Goal: Task Accomplishment & Management: Complete application form

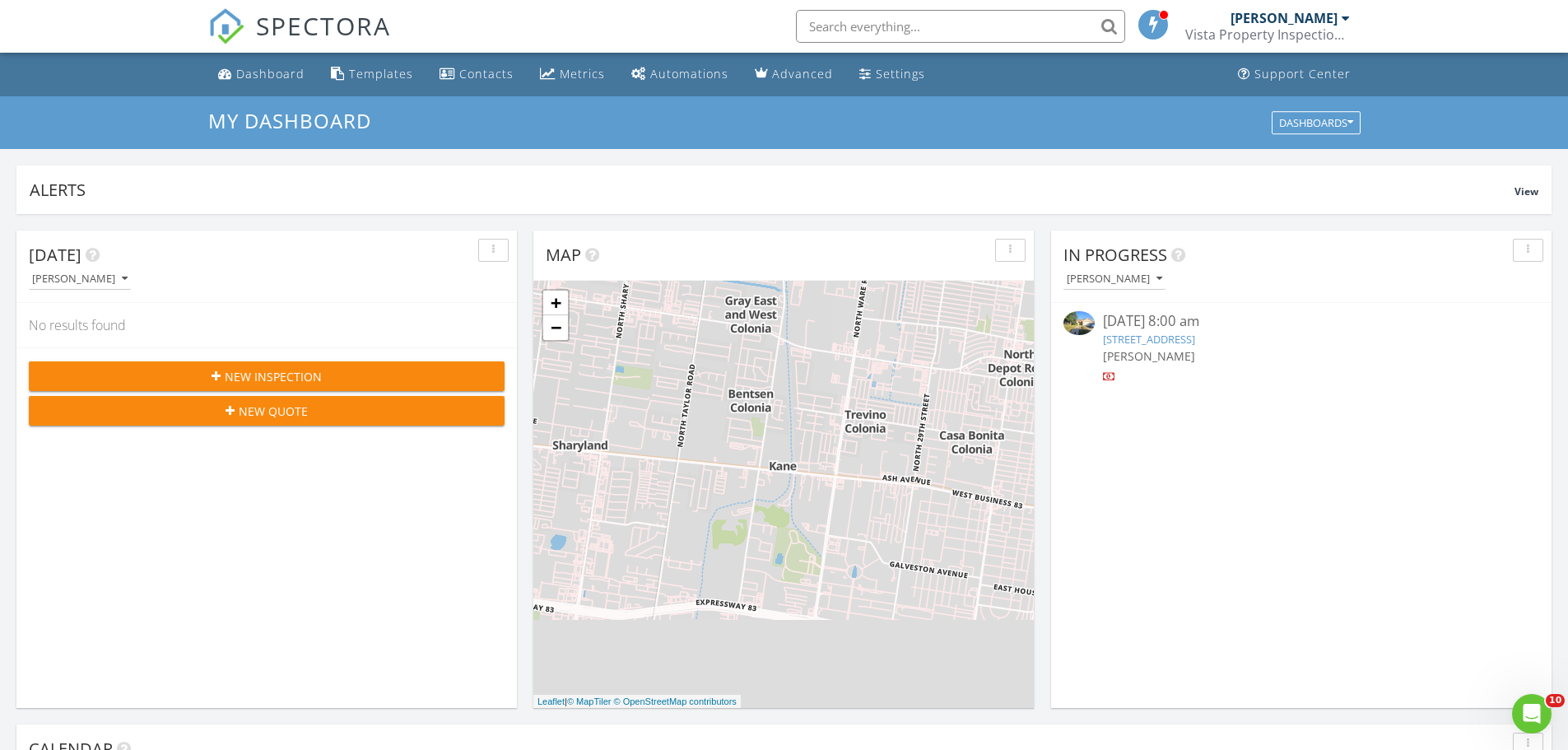
click at [285, 371] on span "New Inspection" at bounding box center [273, 376] width 97 height 17
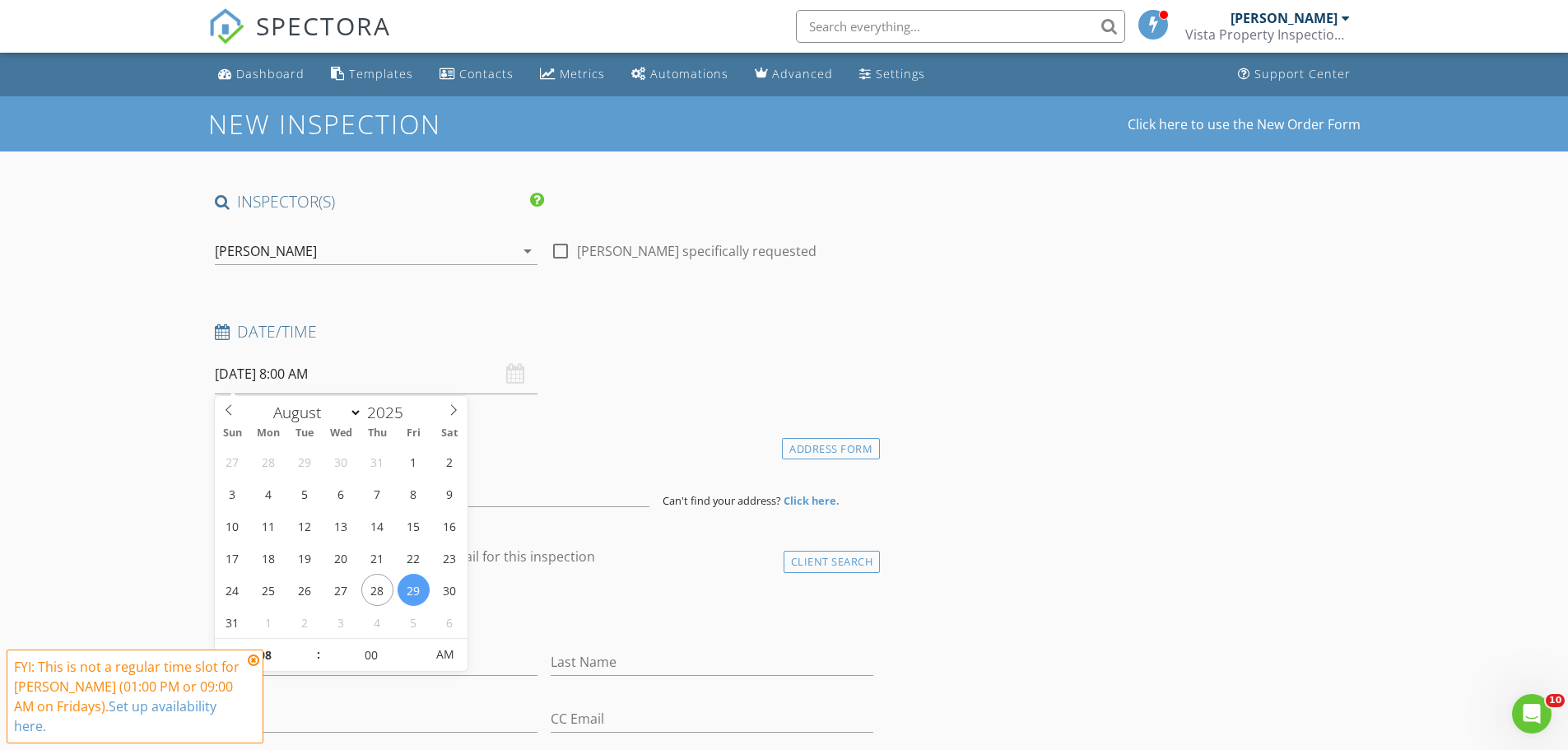
click at [464, 373] on input "08/29/2025 8:00 AM" at bounding box center [376, 373] width 322 height 40
type input "09"
type input "08/29/2025 9:00 AM"
click at [313, 644] on span at bounding box center [310, 647] width 12 height 17
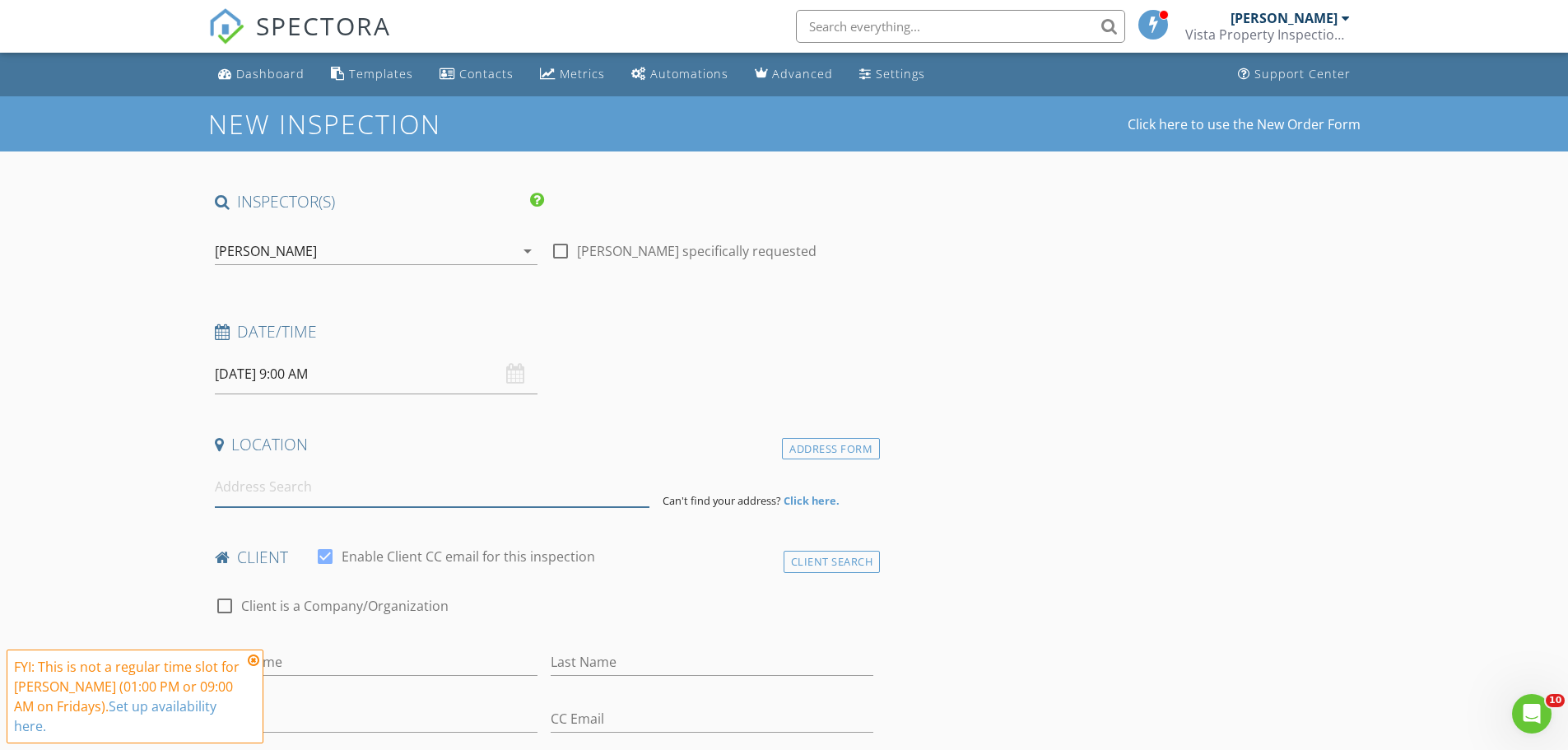
click at [297, 482] on input at bounding box center [432, 486] width 434 height 40
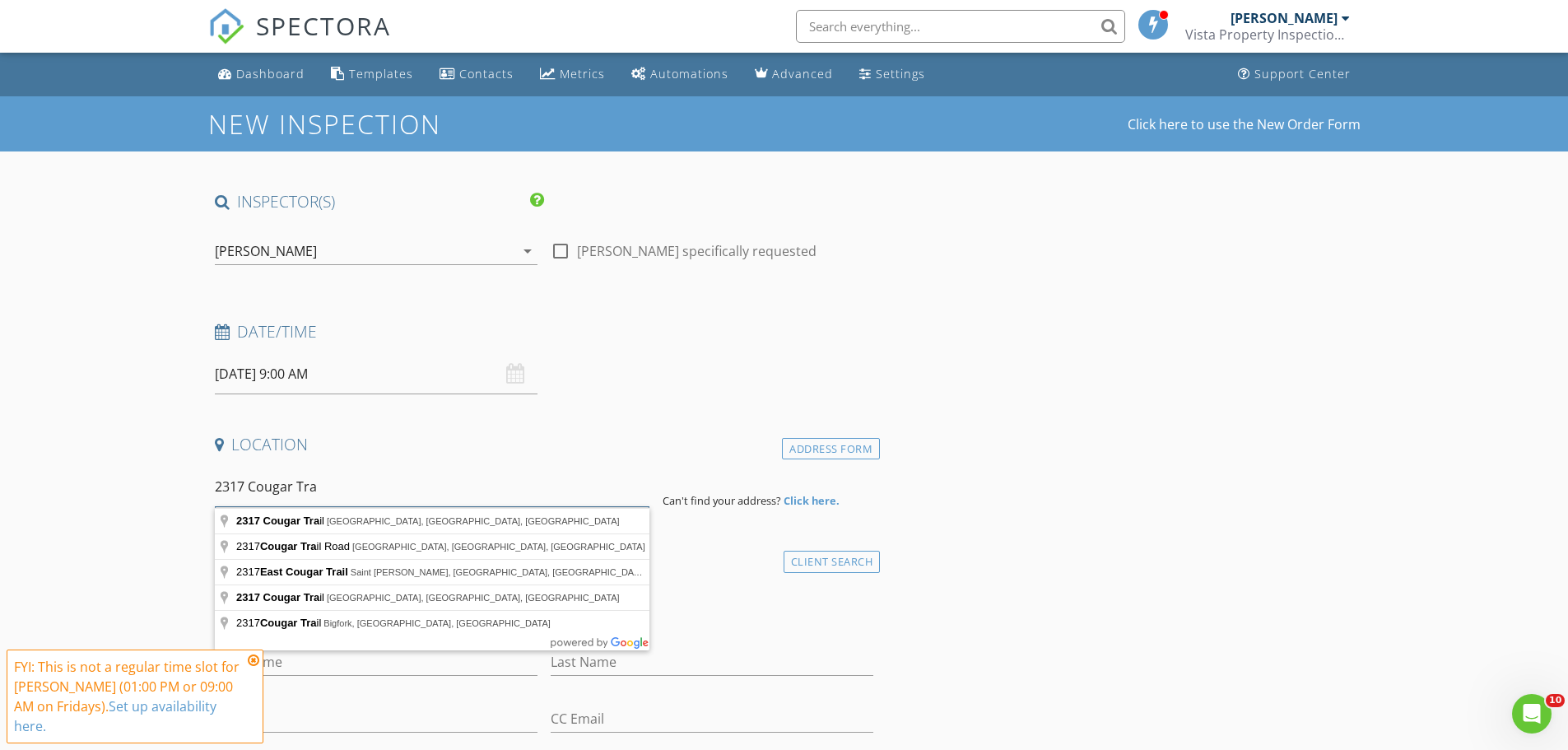
type input "2317 Cougar Tra"
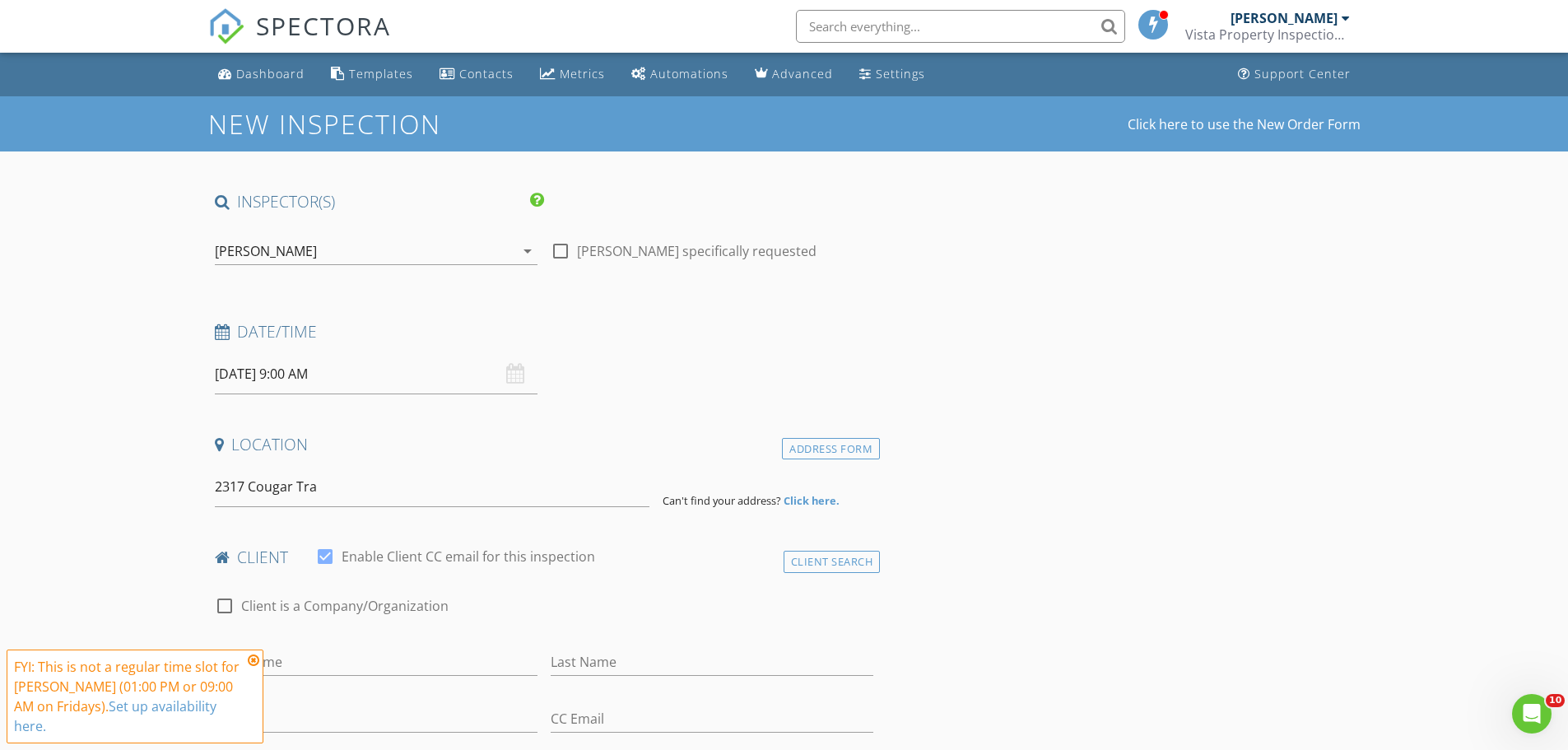
click at [803, 497] on strong "Click here." at bounding box center [811, 500] width 56 height 15
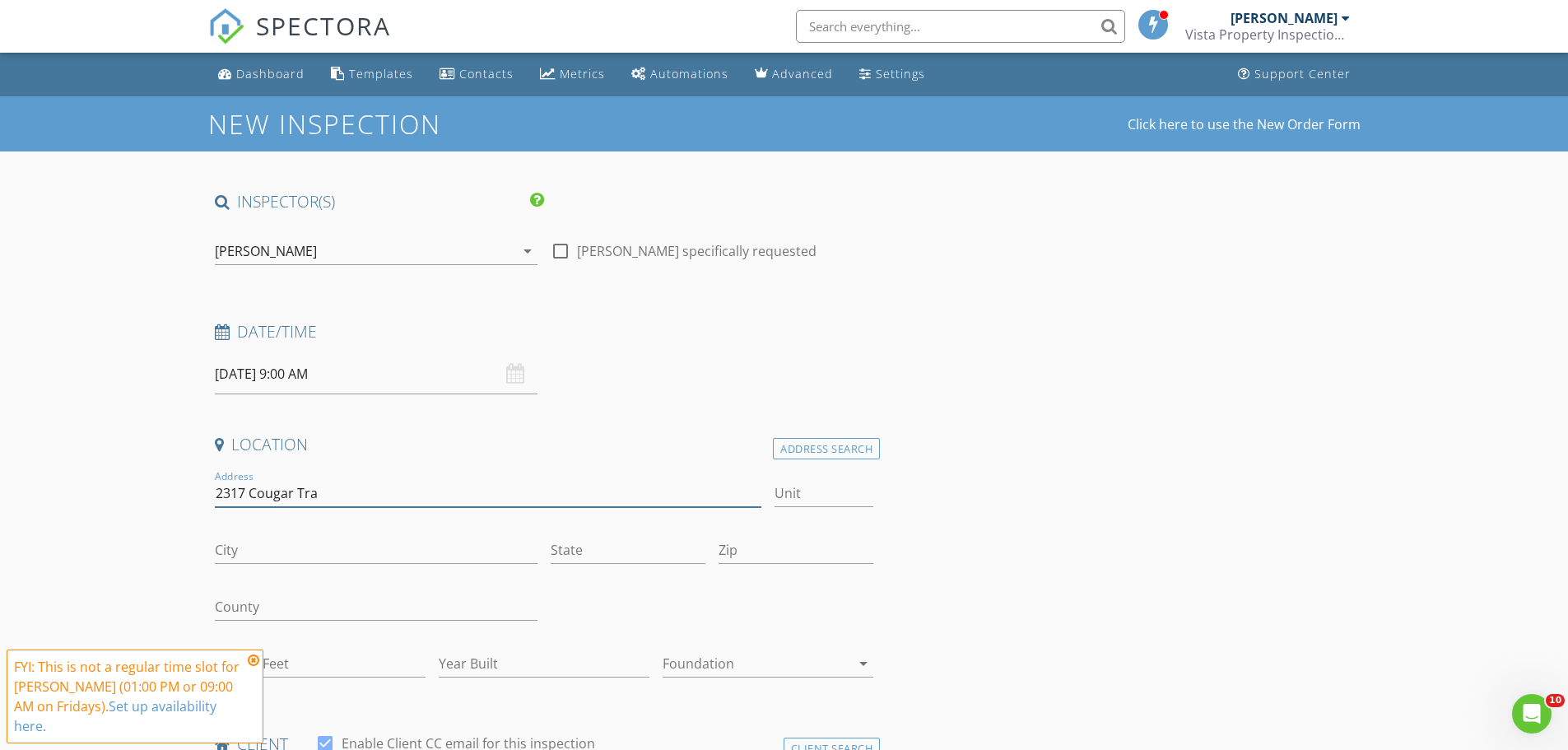
click at [338, 495] on input "2317 Cougar Tra" at bounding box center [489, 493] width 547 height 28
type input "2317 Cougar Trail"
click at [302, 549] on input "City" at bounding box center [376, 550] width 322 height 28
type input "[GEOGRAPHIC_DATA]"
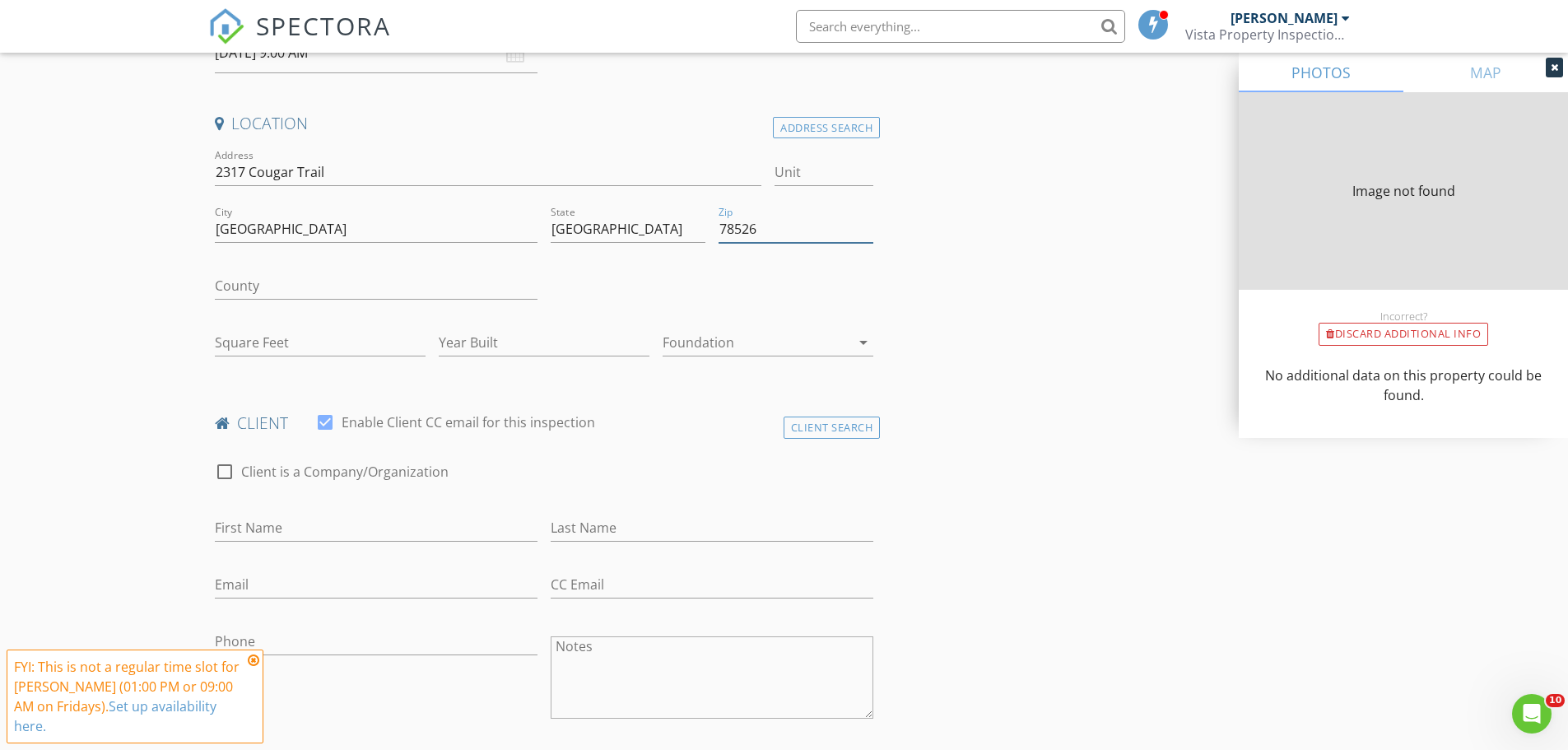
scroll to position [330, 0]
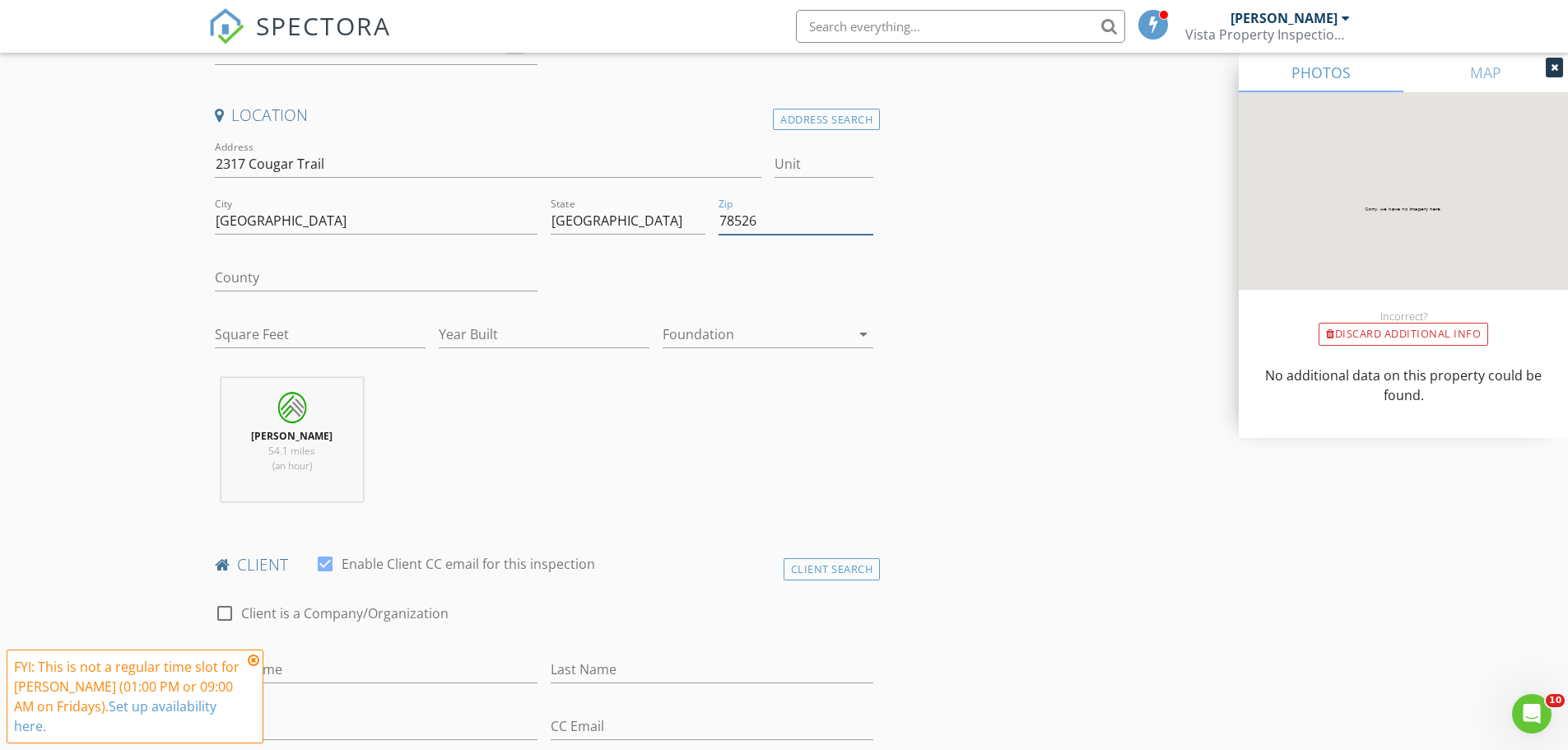
type input "78526"
click at [321, 283] on input "County" at bounding box center [376, 277] width 322 height 28
type input "[PERSON_NAME]"
click at [830, 475] on div "Jorge Tirado III 54.1 miles (an hour)" at bounding box center [544, 446] width 673 height 137
click at [785, 332] on div at bounding box center [756, 334] width 187 height 27
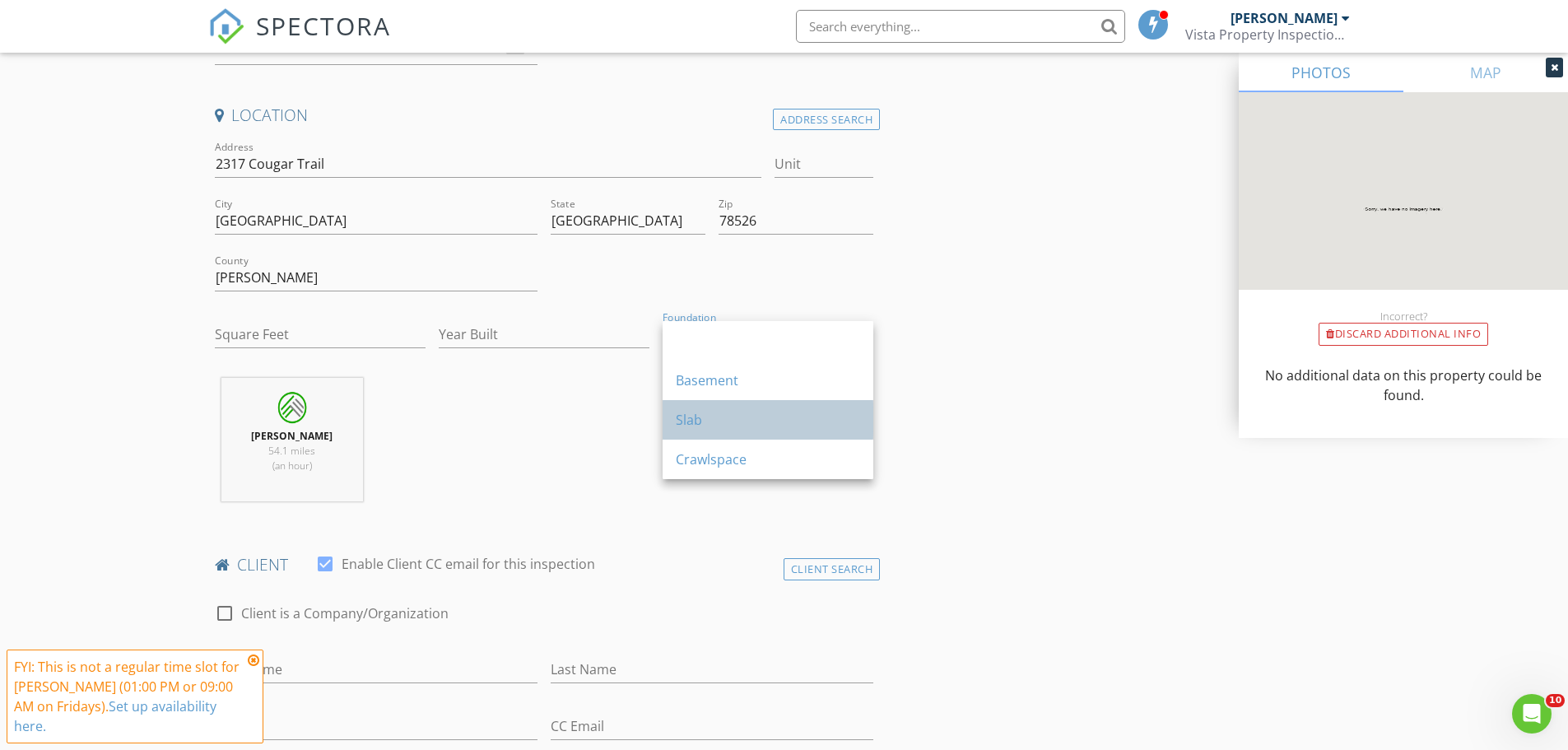
click at [698, 412] on div "Slab" at bounding box center [768, 419] width 185 height 20
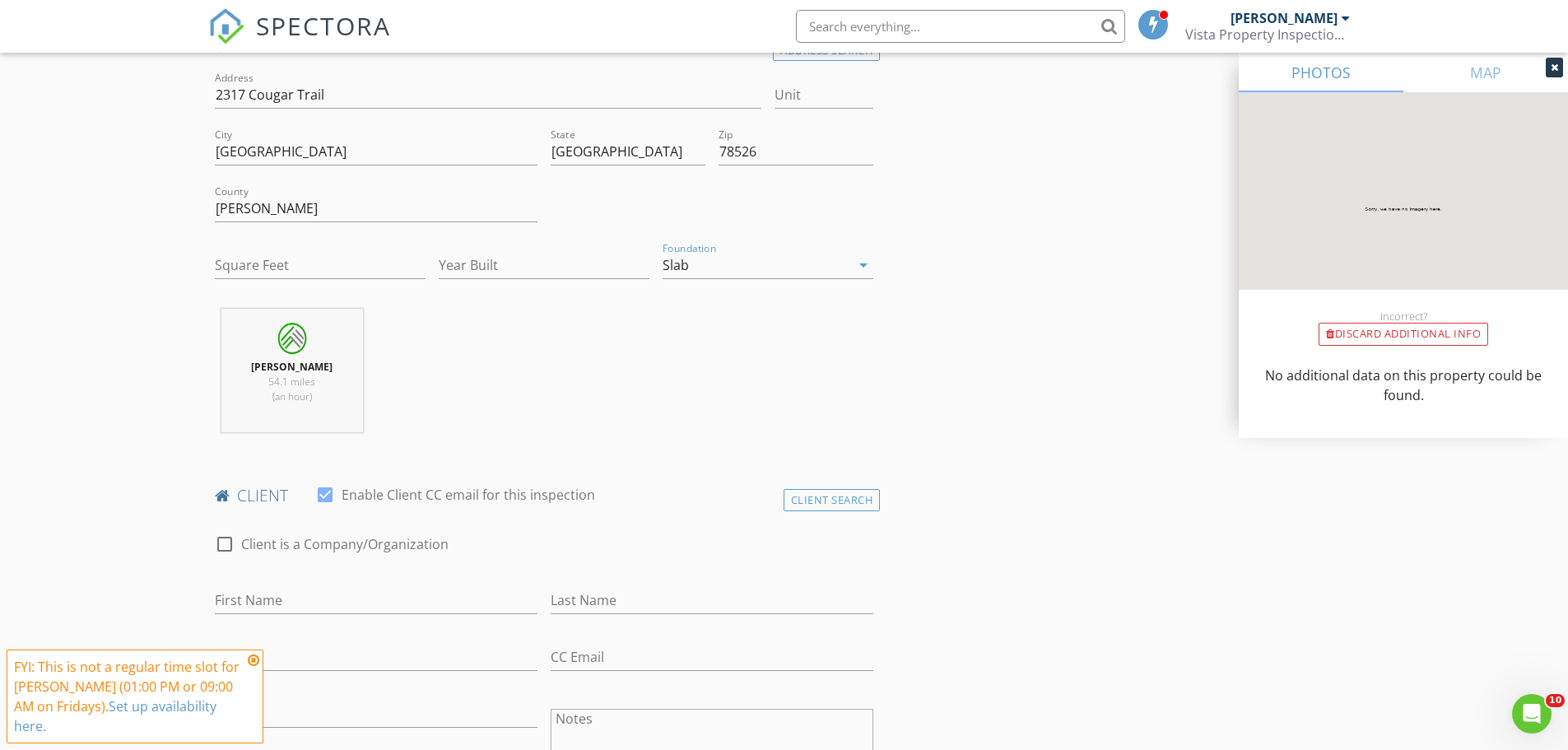
scroll to position [576, 0]
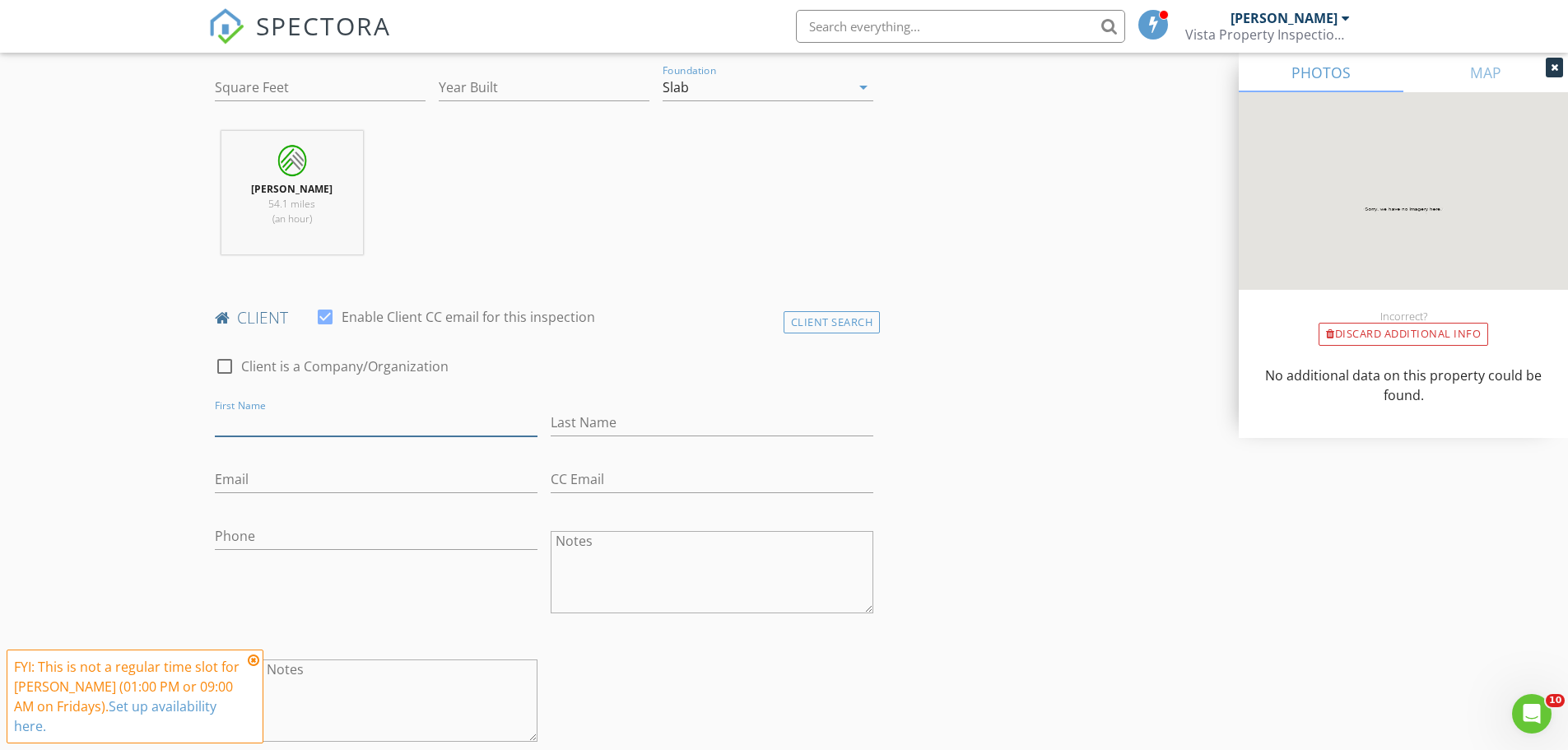
click at [264, 420] on input "First Name" at bounding box center [376, 422] width 322 height 28
type input "Ruby"
type input "[PERSON_NAME]"
type input "[EMAIL_ADDRESS][DOMAIN_NAME]"
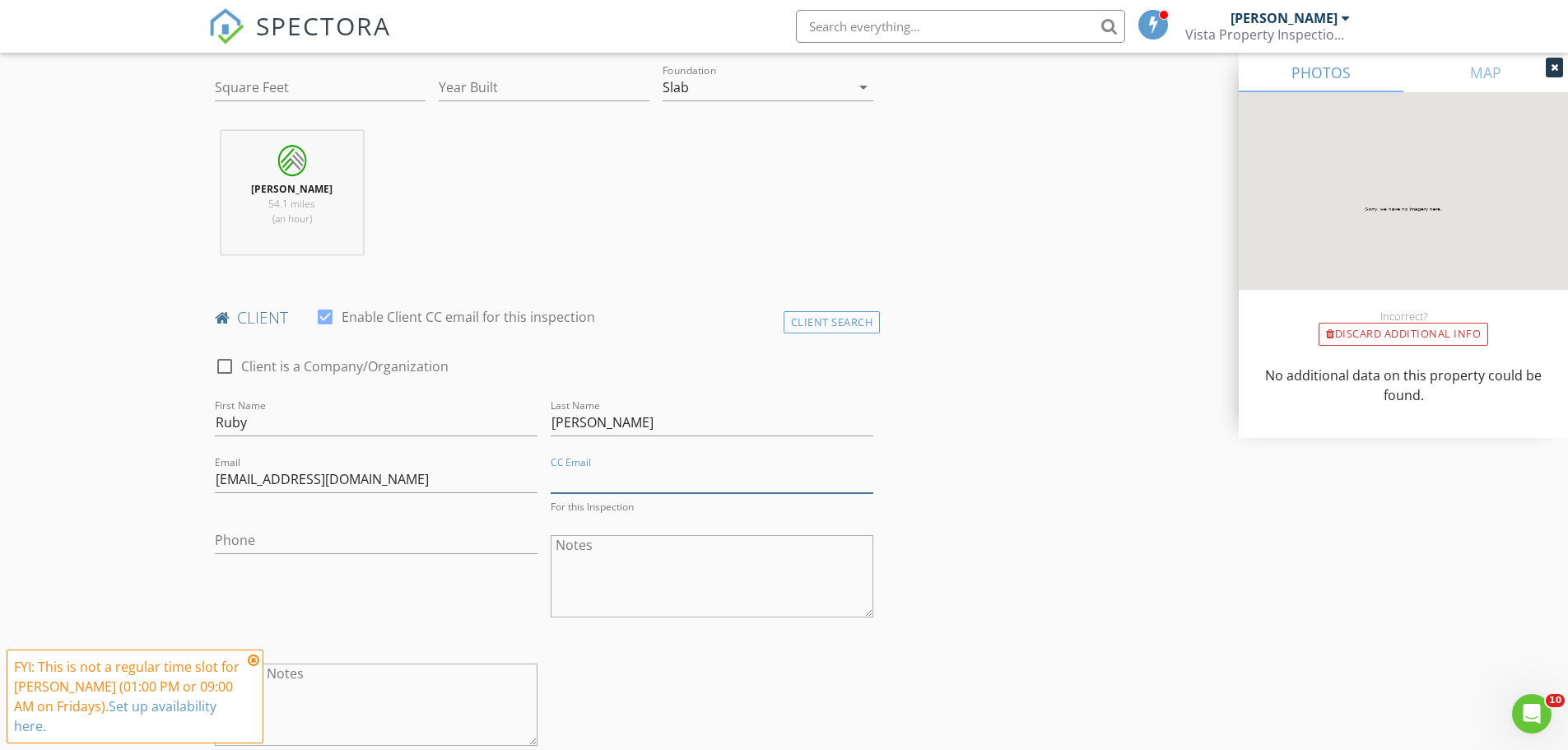
click at [593, 475] on input "CC Email" at bounding box center [712, 479] width 322 height 28
type input "[EMAIL_ADDRESS][DOMAIN_NAME]"
click at [380, 620] on div "Phone" at bounding box center [376, 573] width 336 height 129
click at [285, 533] on input "Phone" at bounding box center [376, 536] width 322 height 28
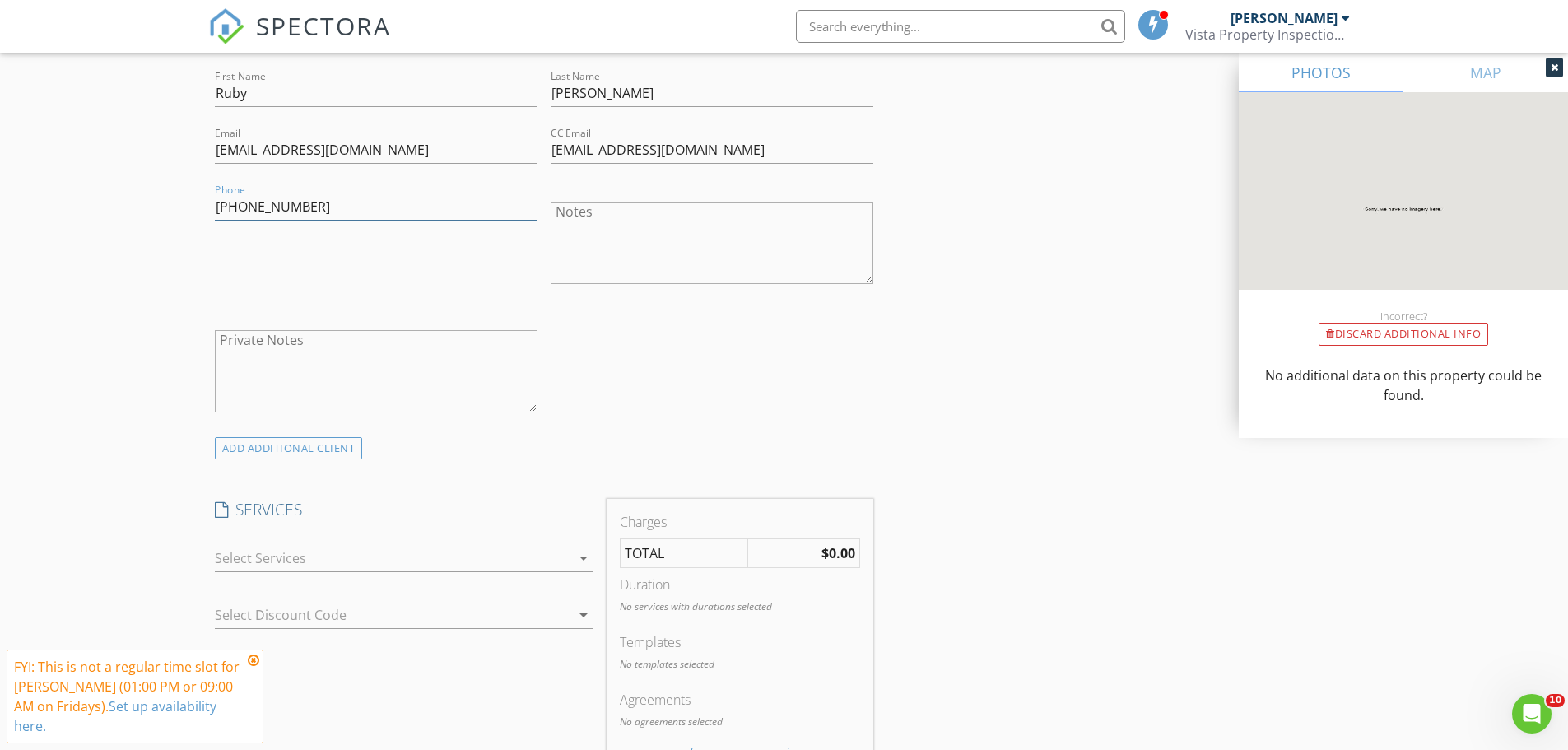
scroll to position [1070, 0]
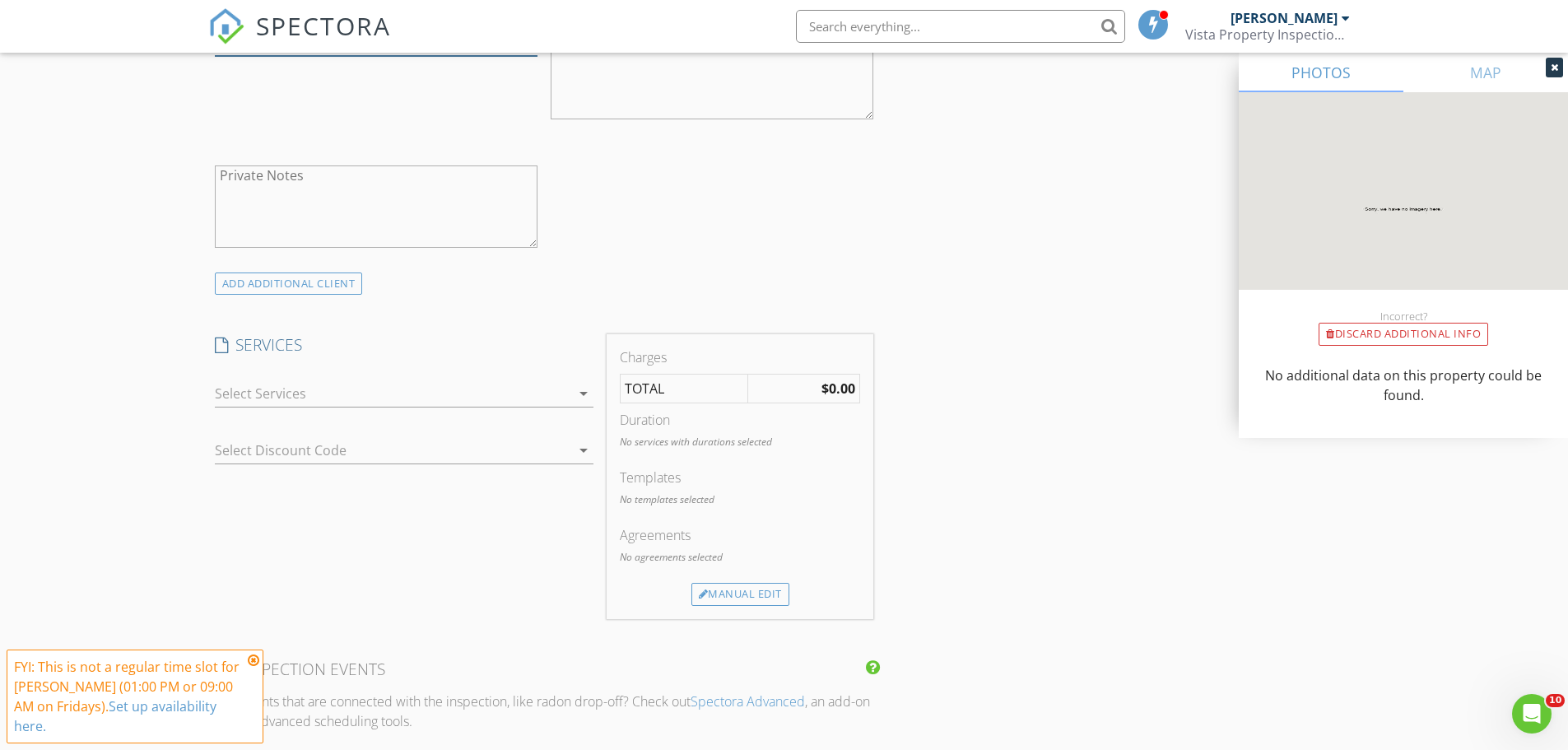
type input "[PHONE_NUMBER]"
click at [362, 385] on div at bounding box center [393, 394] width 355 height 27
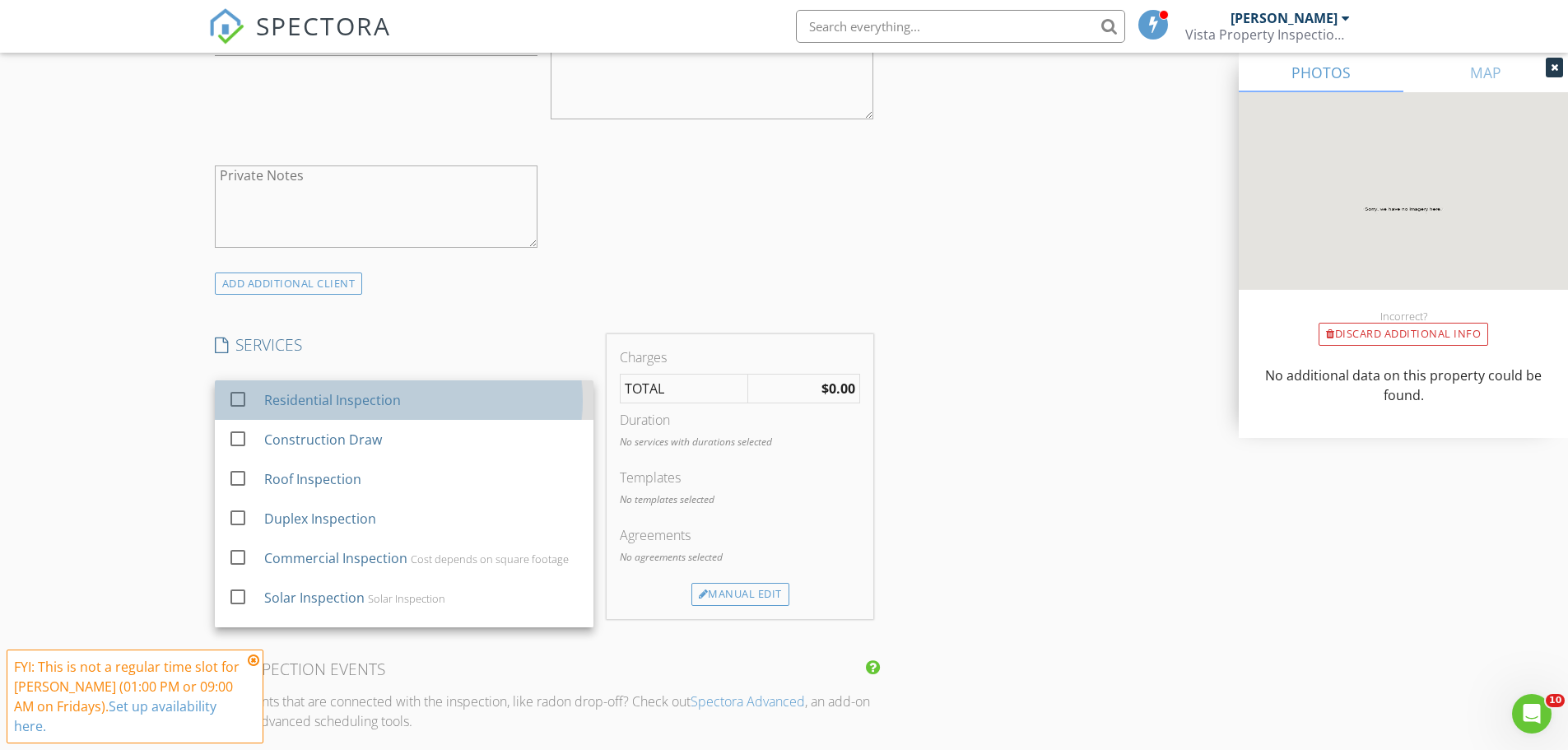
click at [314, 400] on div "Residential Inspection" at bounding box center [331, 400] width 137 height 20
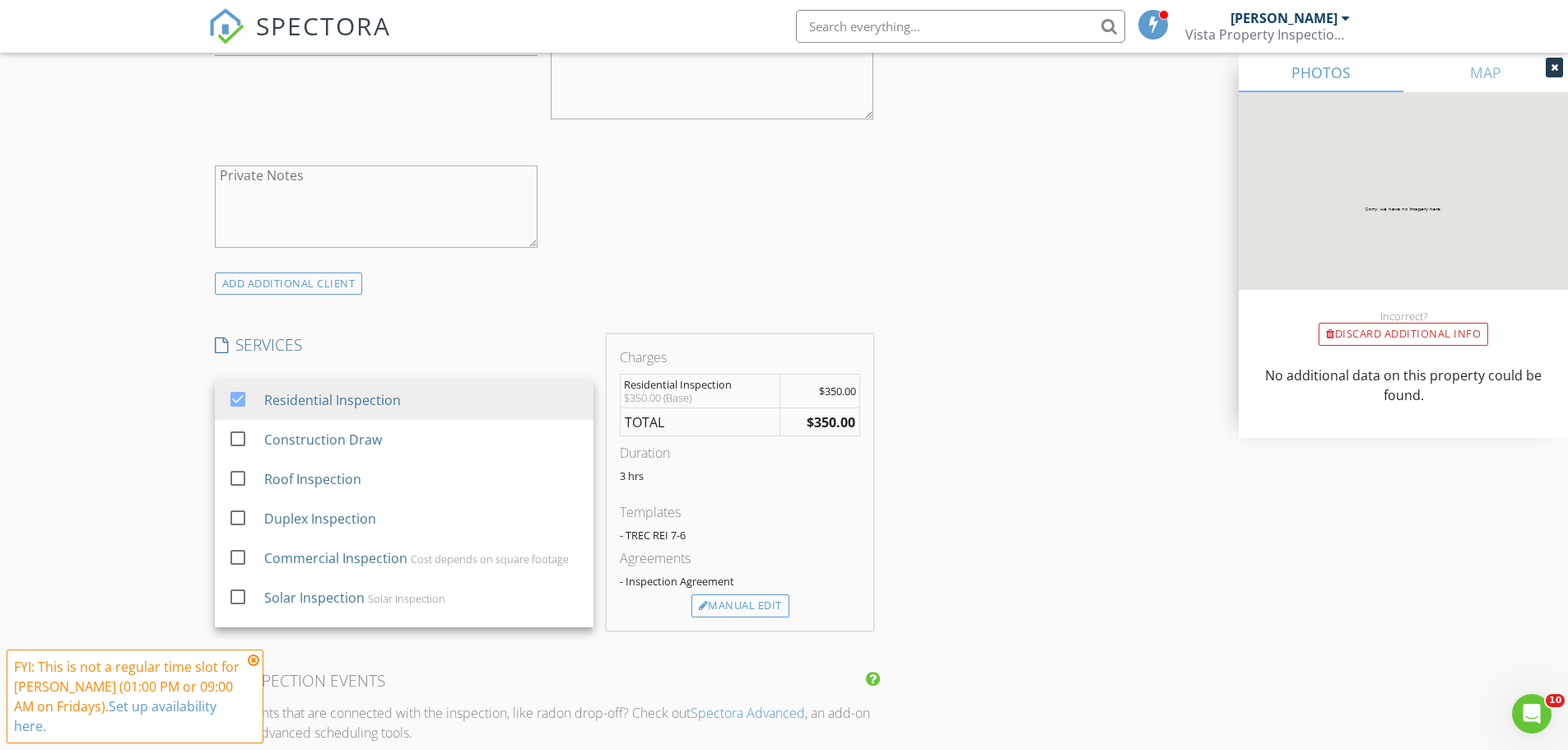
click at [1191, 469] on div "INSPECTOR(S) check_box Jorge Tirado III PRIMARY Jorge Tirado III arrow_drop_dow…" at bounding box center [784, 476] width 1152 height 2710
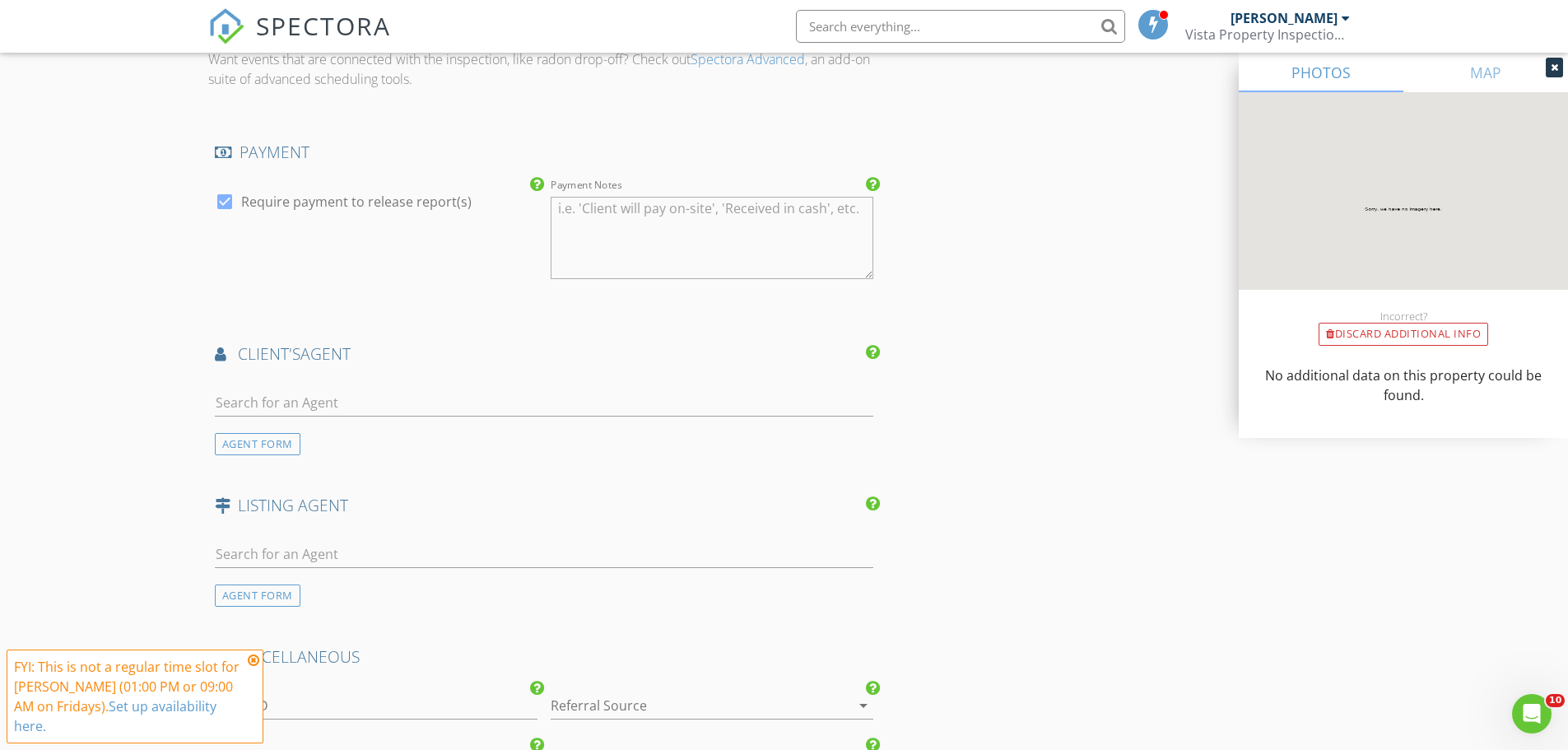
scroll to position [1728, 0]
click at [369, 381] on div at bounding box center [545, 401] width 659 height 53
click at [255, 442] on div "AGENT FORM" at bounding box center [258, 439] width 85 height 22
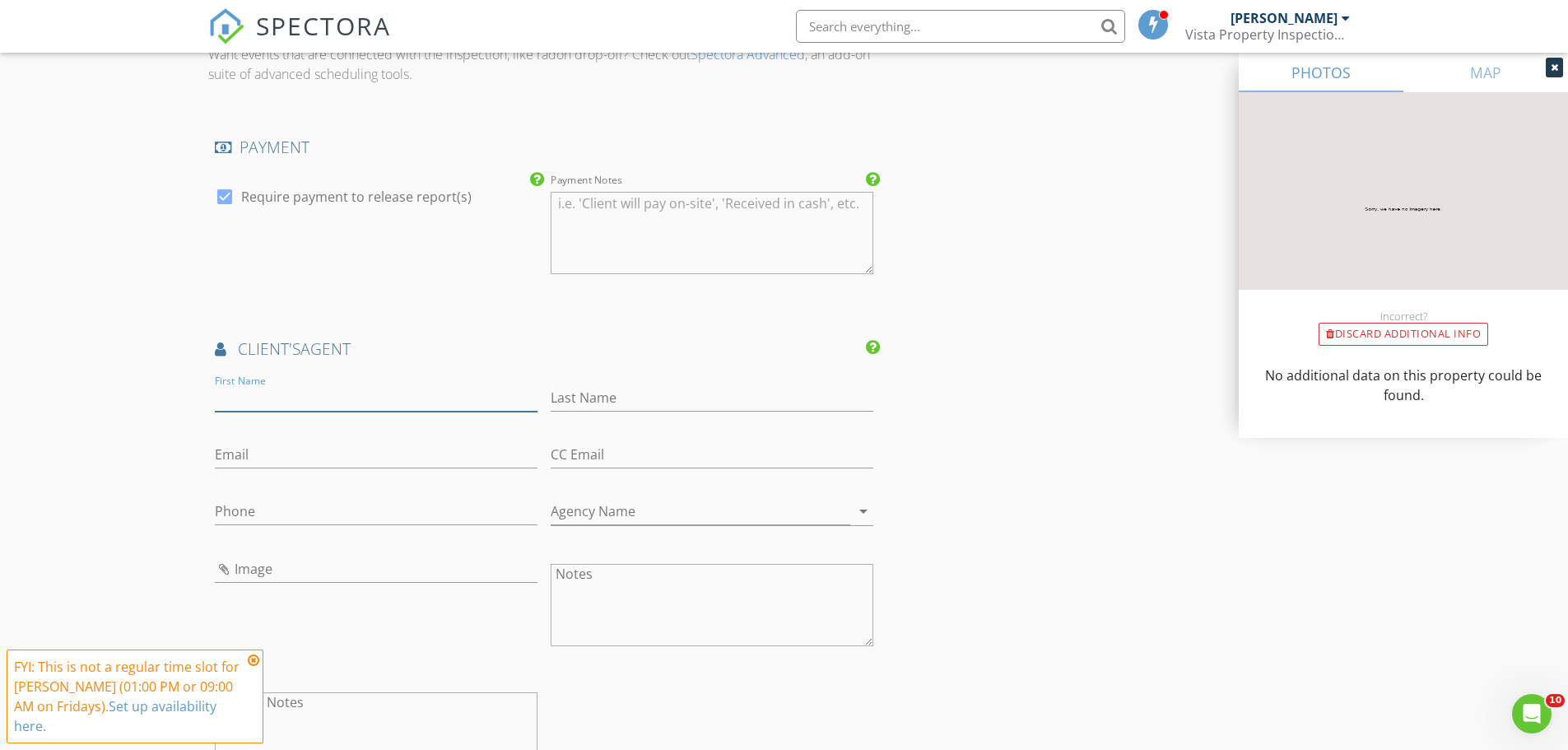
click at [263, 396] on input "First Name" at bounding box center [376, 398] width 322 height 28
type input "[PERSON_NAME]"
click at [617, 509] on input "Agency Name" at bounding box center [700, 511] width 299 height 28
type input "[PERSON_NAME] Homes"
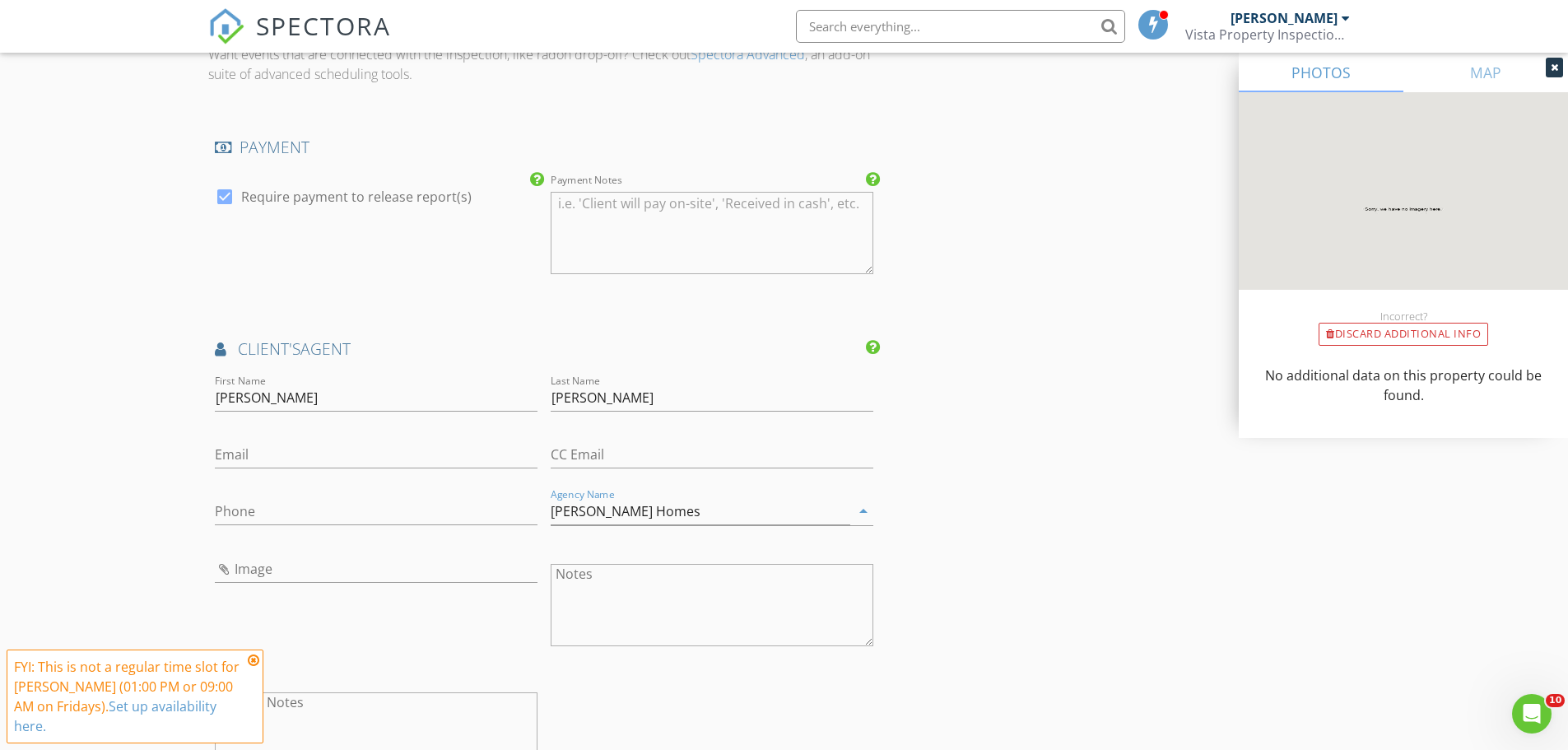
click at [1094, 542] on div "INSPECTOR(S) check_box Jorge Tirado III PRIMARY Jorge Tirado III arrow_drop_dow…" at bounding box center [784, 4] width 1152 height 3083
click at [254, 659] on icon at bounding box center [253, 660] width 12 height 13
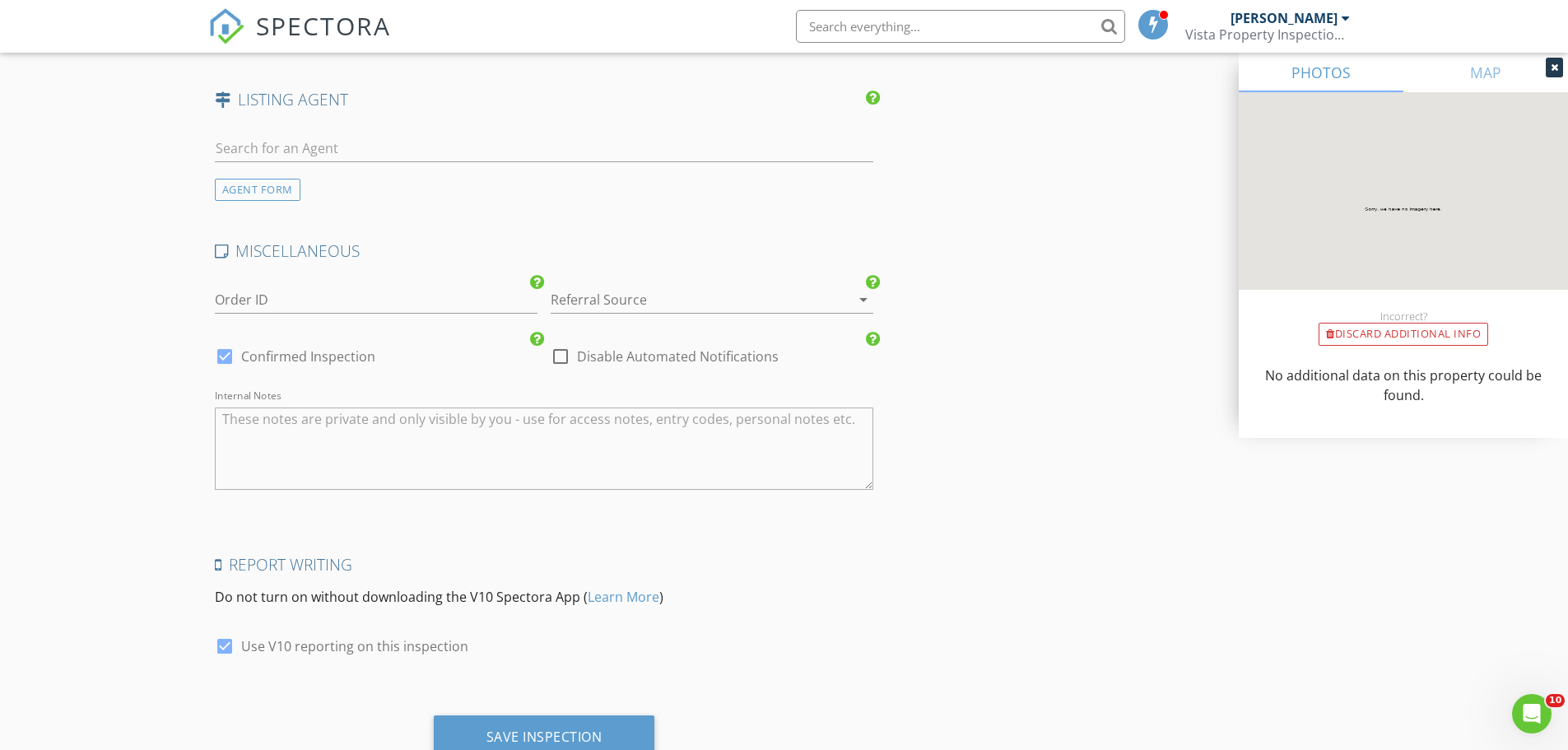
scroll to position [2564, 0]
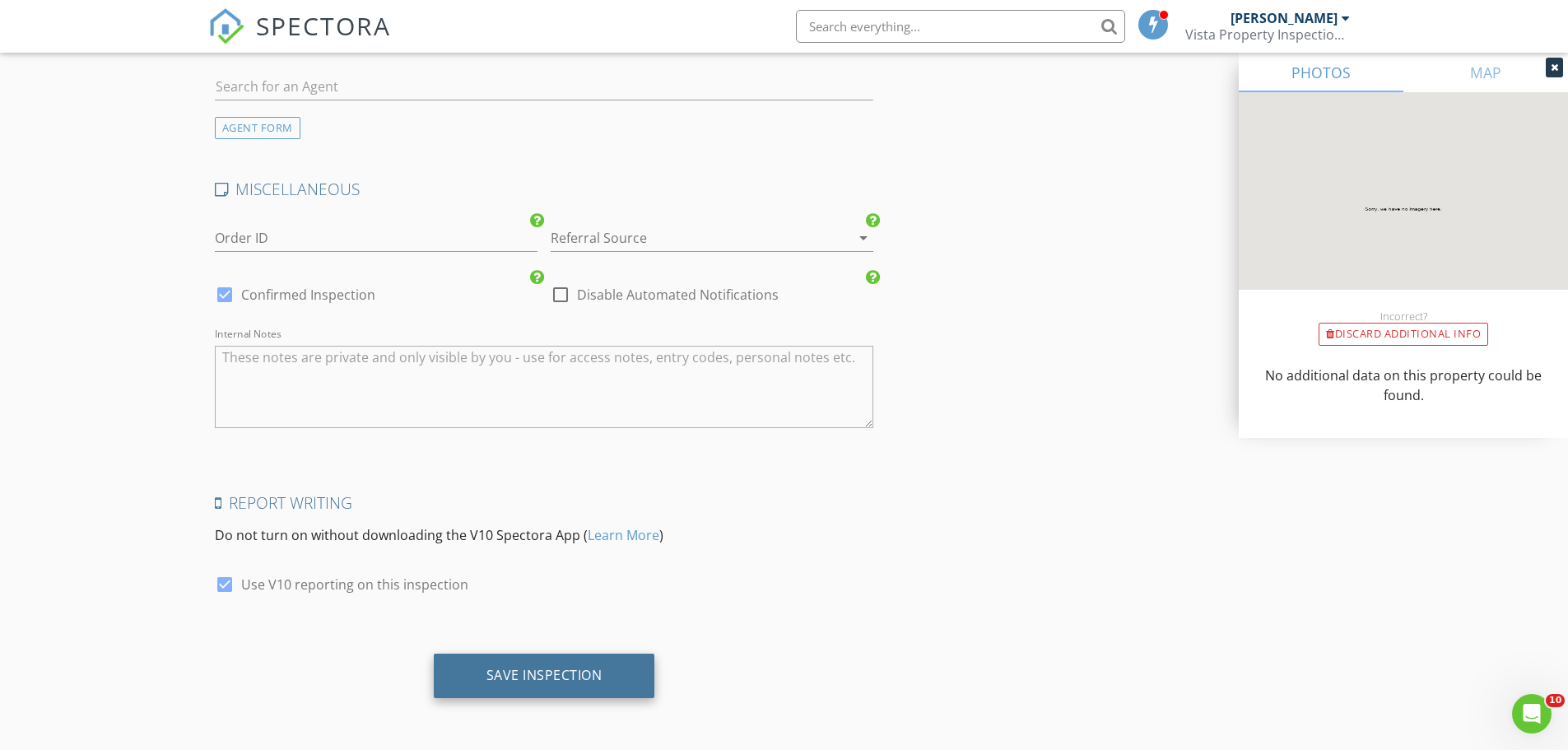
click at [542, 675] on div "Save Inspection" at bounding box center [544, 674] width 116 height 17
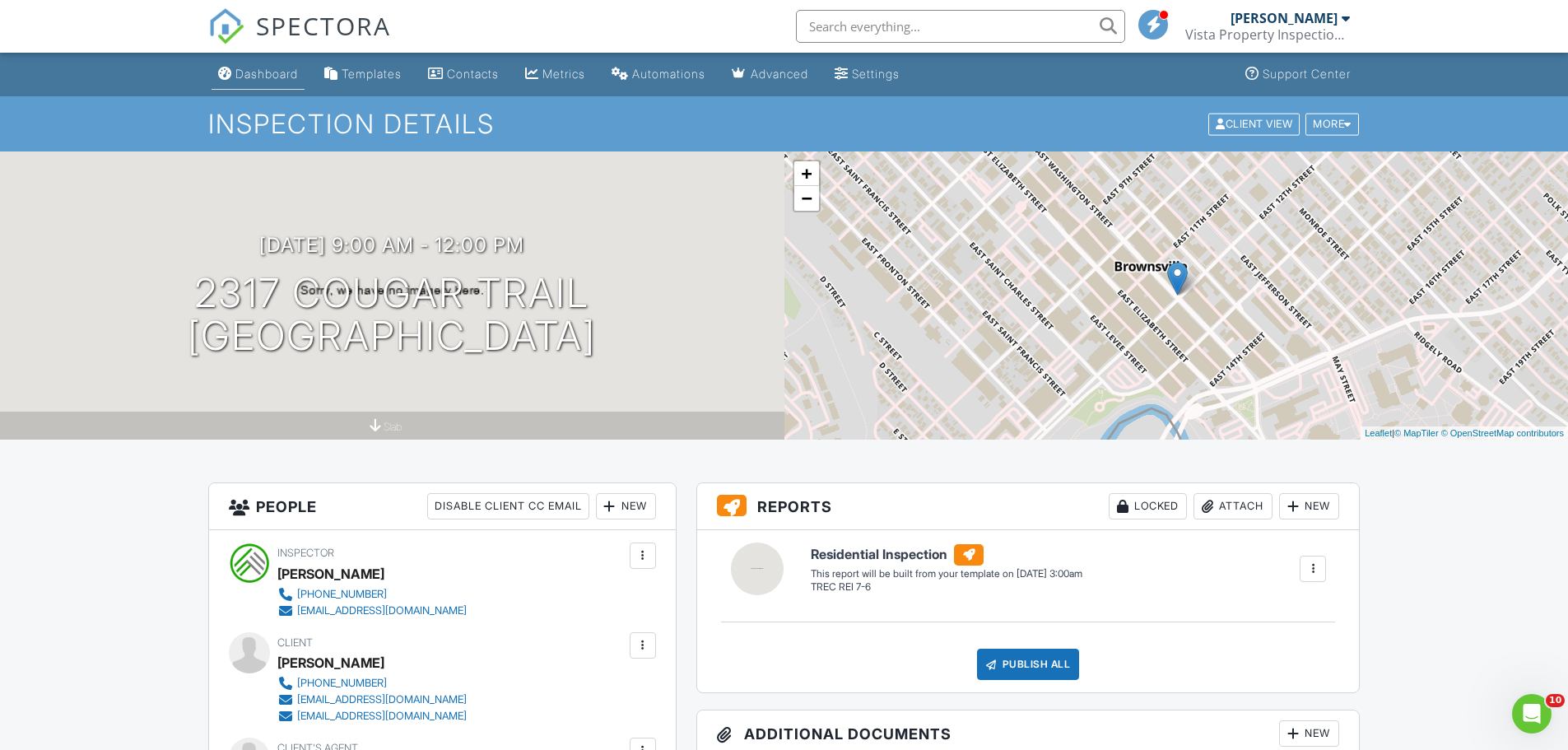
click at [274, 71] on div "Dashboard" at bounding box center [267, 74] width 62 height 14
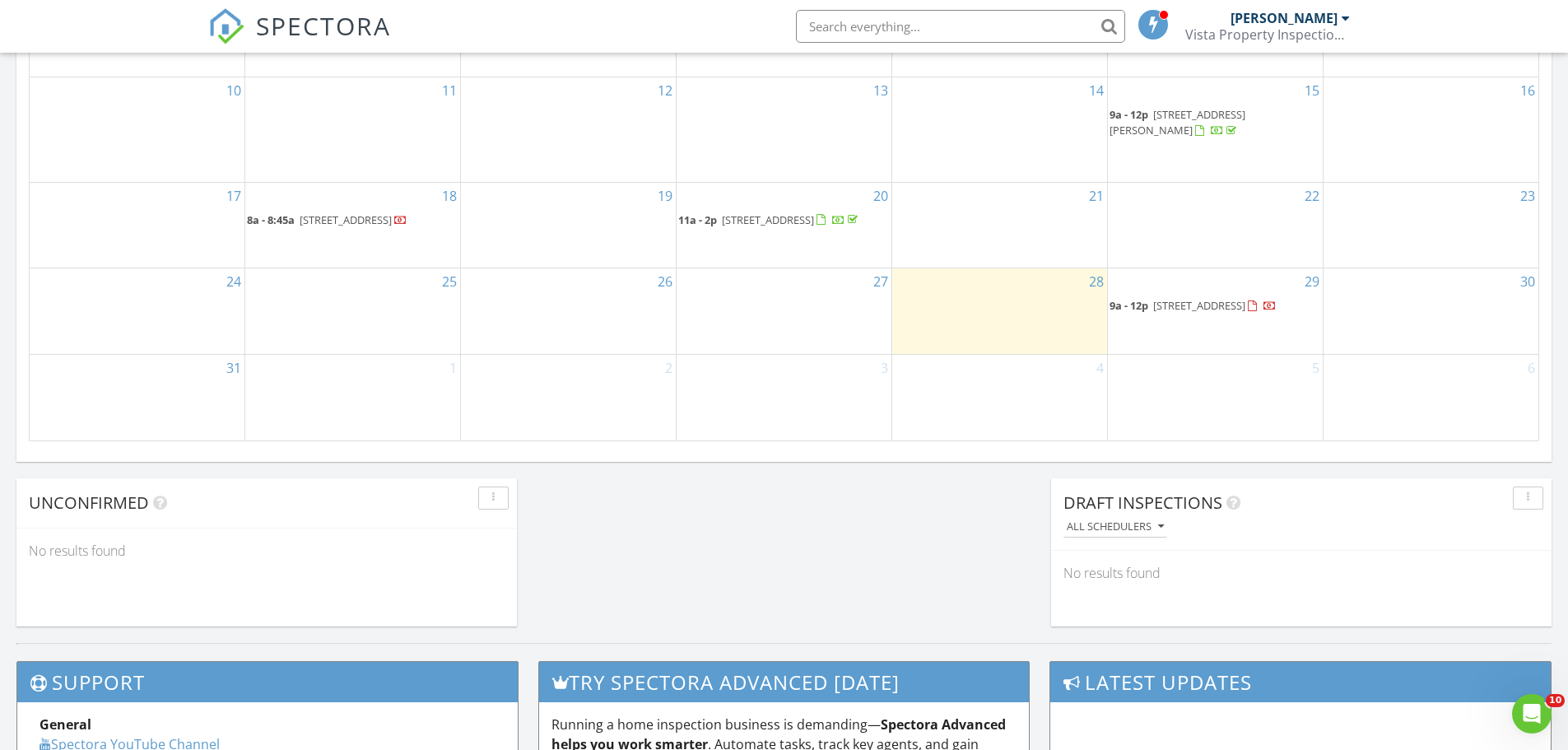
scroll to position [1070, 0]
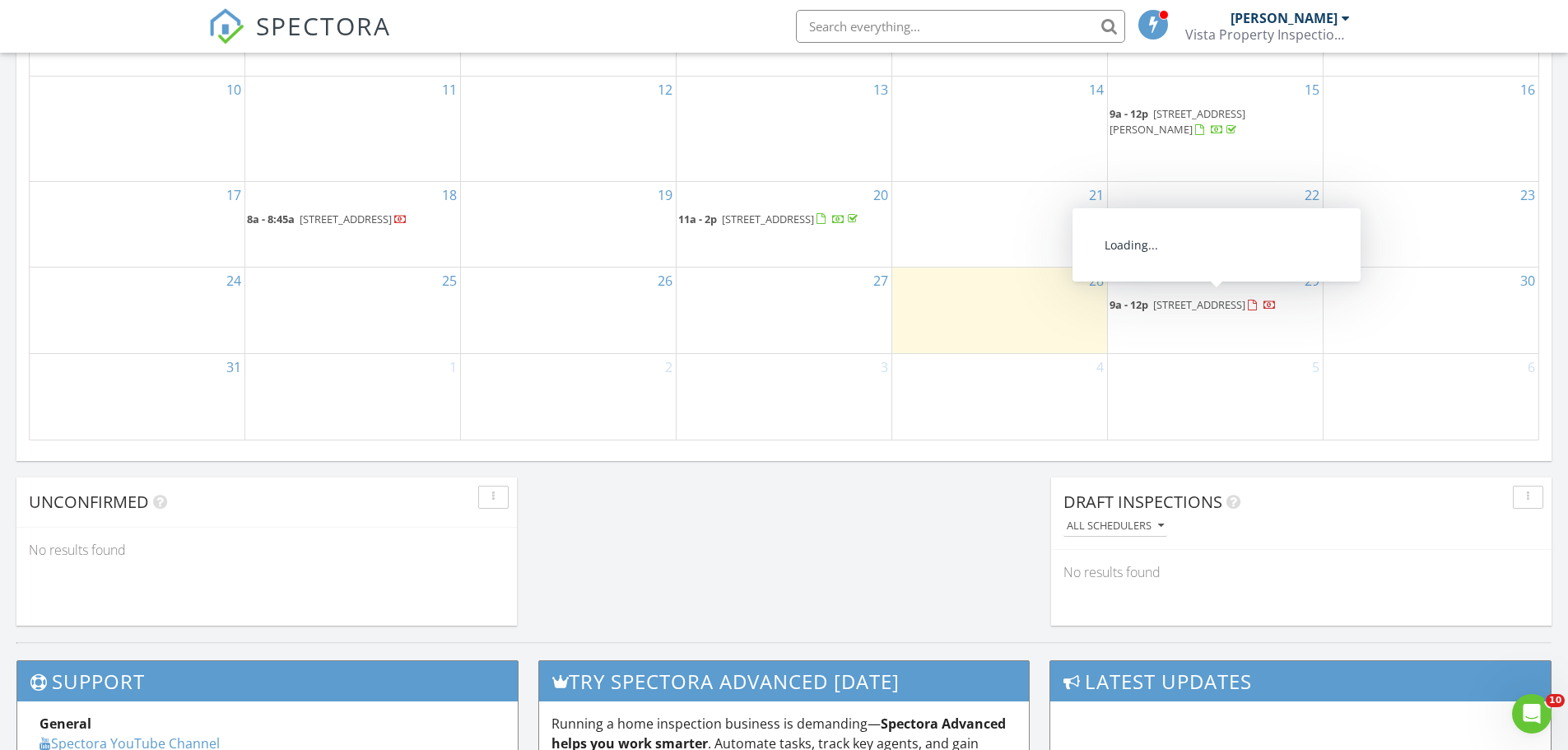
click at [1209, 302] on span "2317 Cougar Trail, Brownsville 78526" at bounding box center [1199, 304] width 92 height 15
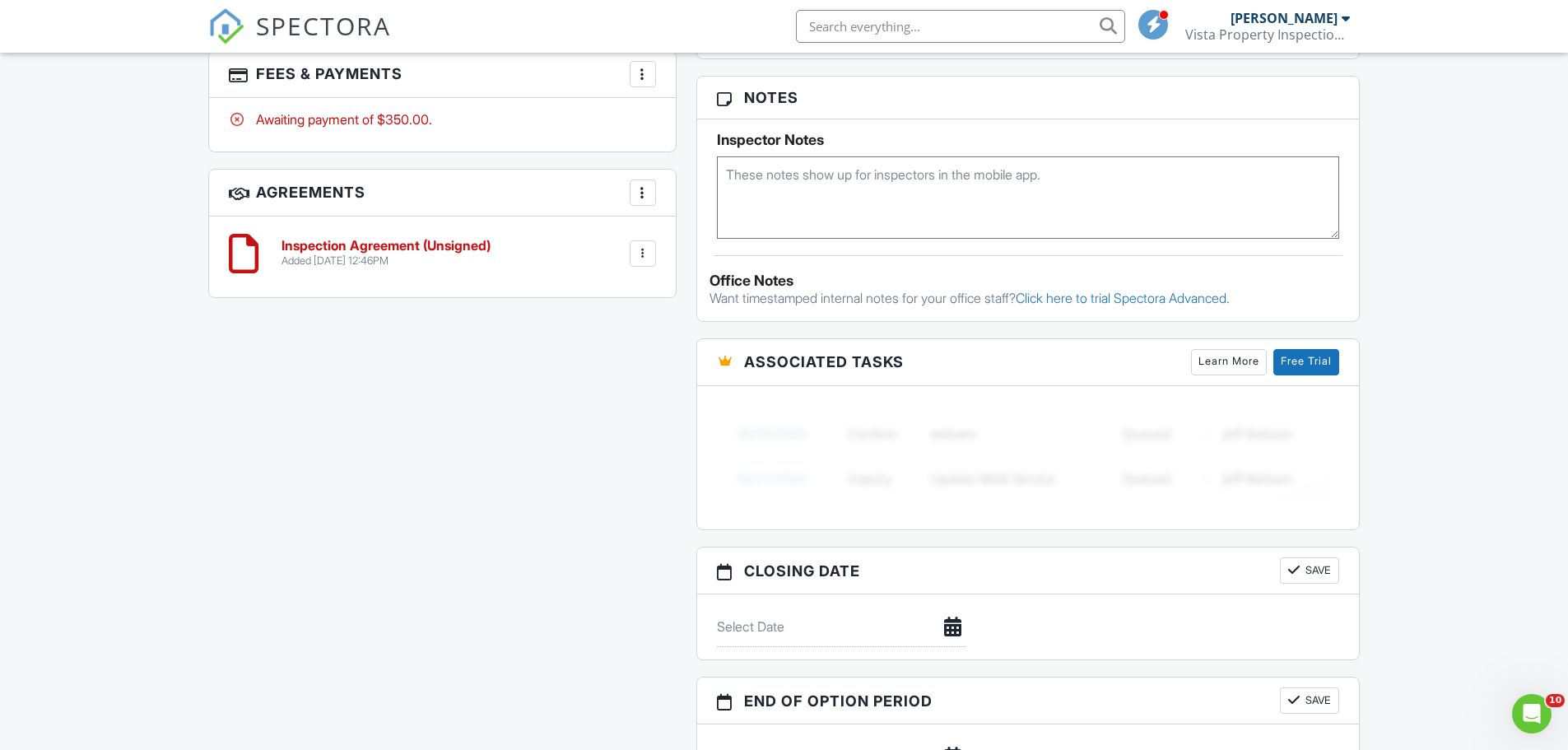
scroll to position [826, 0]
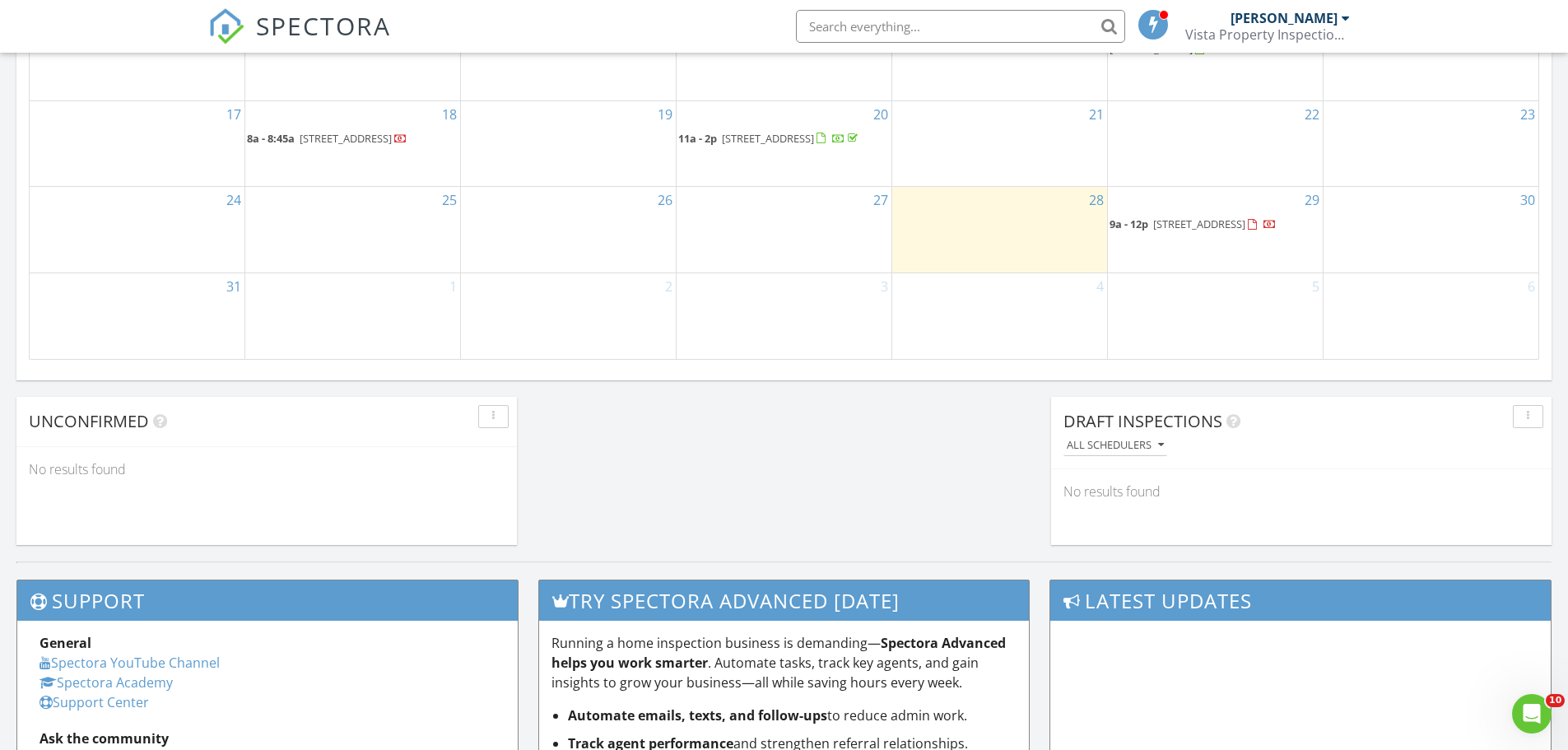
scroll to position [1153, 0]
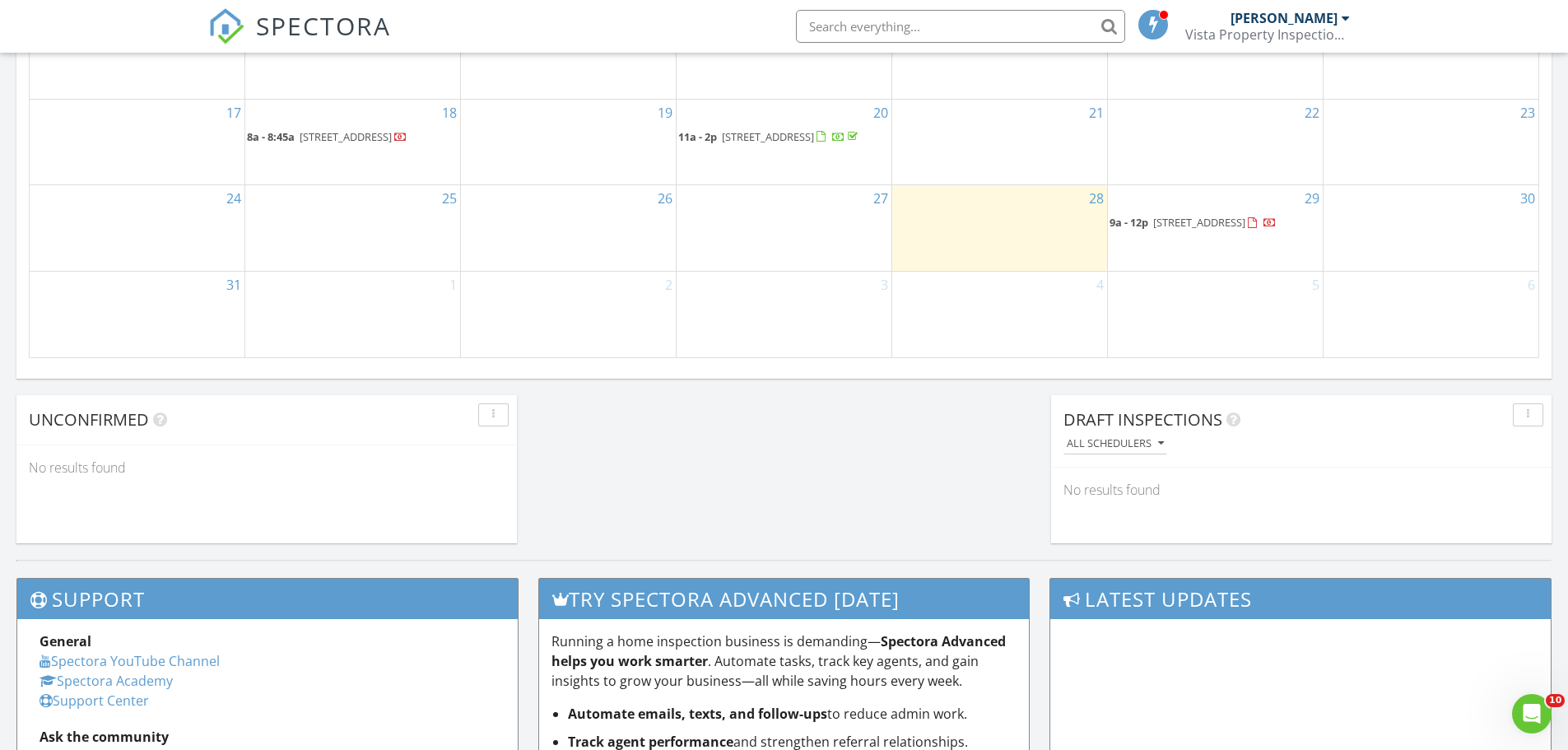
click at [1234, 215] on span "2317 Cougar Trail, Brownsville 78526" at bounding box center [1199, 222] width 92 height 15
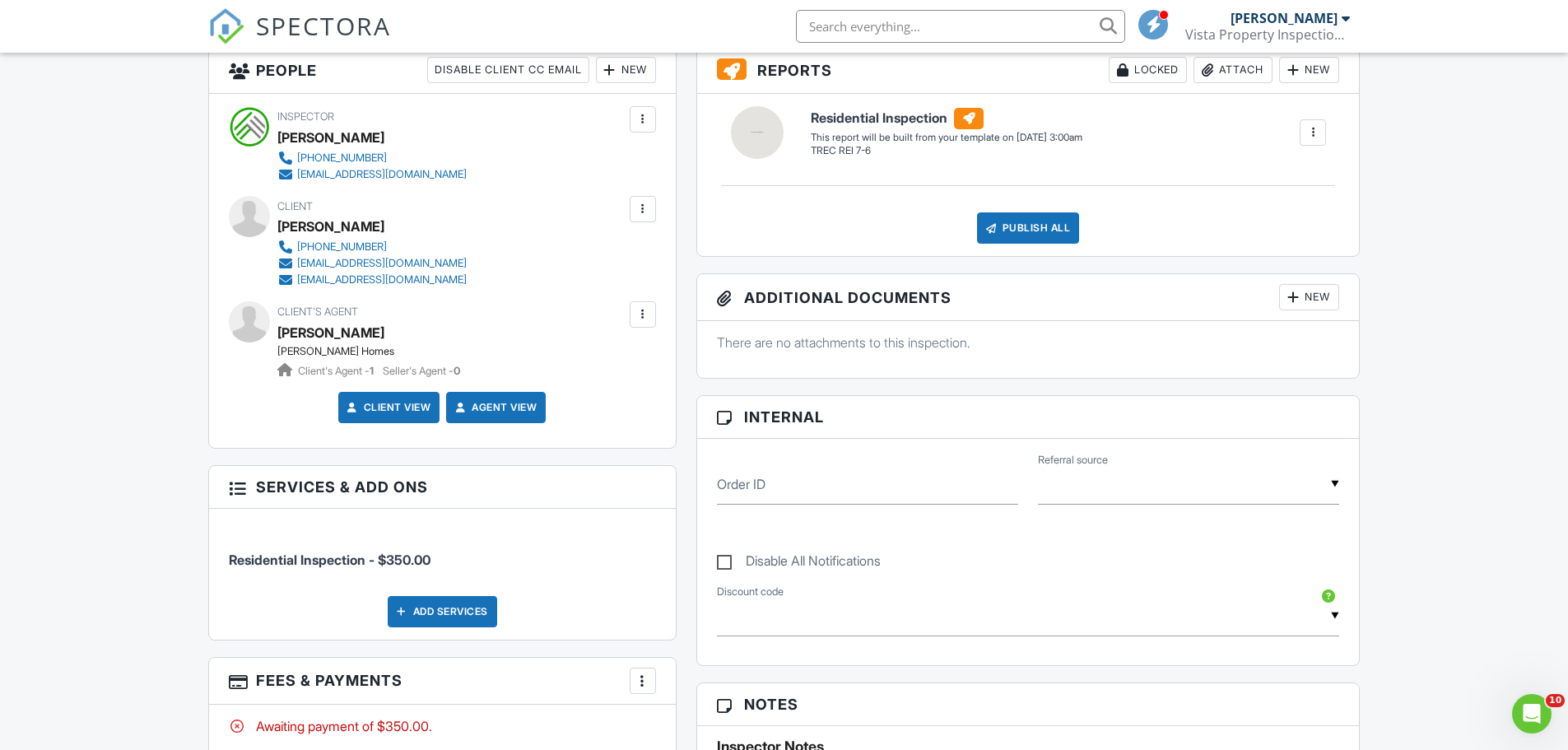
scroll to position [411, 0]
